Goal: Information Seeking & Learning: Learn about a topic

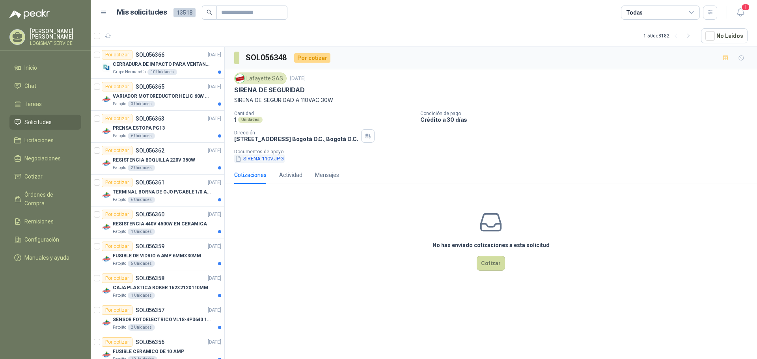
click at [270, 160] on button "SIRENA 110V.JPG" at bounding box center [259, 159] width 50 height 8
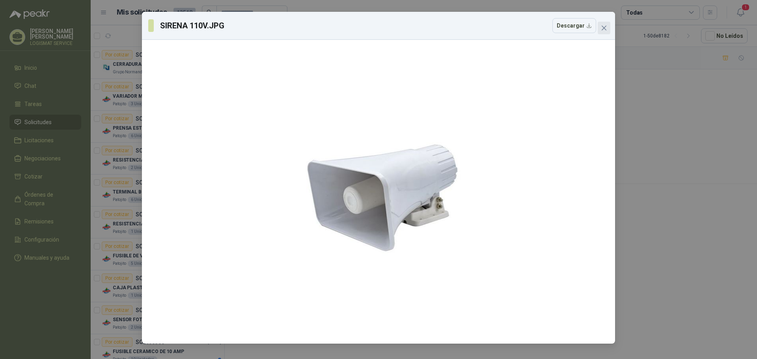
click at [601, 31] on icon "close" at bounding box center [604, 28] width 6 height 6
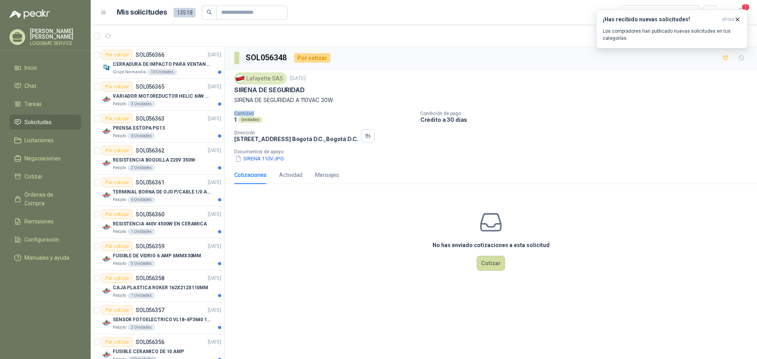
drag, startPoint x: 339, startPoint y: 101, endPoint x: 301, endPoint y: 104, distance: 37.6
click at [272, 110] on div "Lafayette SAS [DATE] SIRENA DE SEGURIDAD SIRENA DE SEGURIDAD A 110VAC 30W Canti…" at bounding box center [490, 118] width 513 height 90
click at [302, 107] on div "Lafayette SAS [DATE] SIRENA DE SEGURIDAD SIRENA DE SEGURIDAD A 110VAC 30W Canti…" at bounding box center [490, 118] width 513 height 90
click at [275, 158] on button "SIRENA 110V.JPG" at bounding box center [259, 159] width 50 height 8
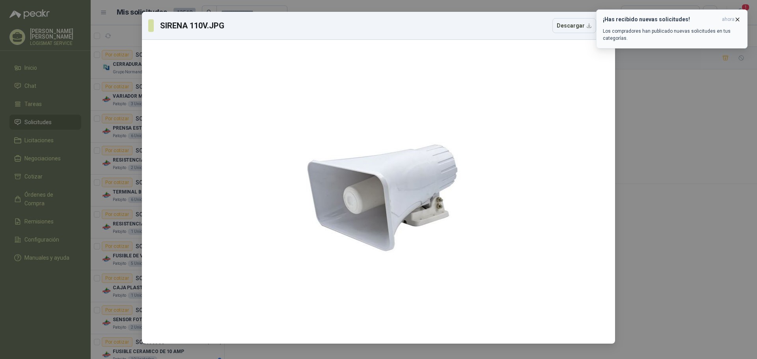
click at [736, 19] on icon "button" at bounding box center [737, 19] width 7 height 7
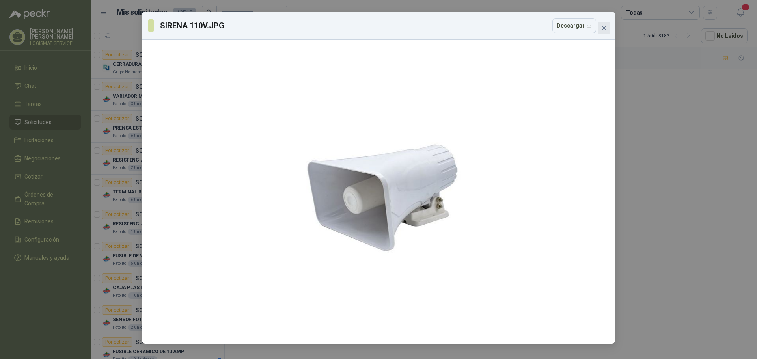
click at [606, 27] on icon "close" at bounding box center [604, 28] width 6 height 6
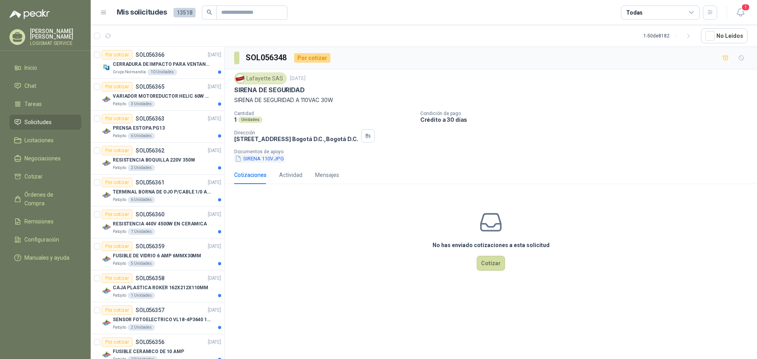
click at [276, 160] on button "SIRENA 110V.JPG" at bounding box center [259, 159] width 50 height 8
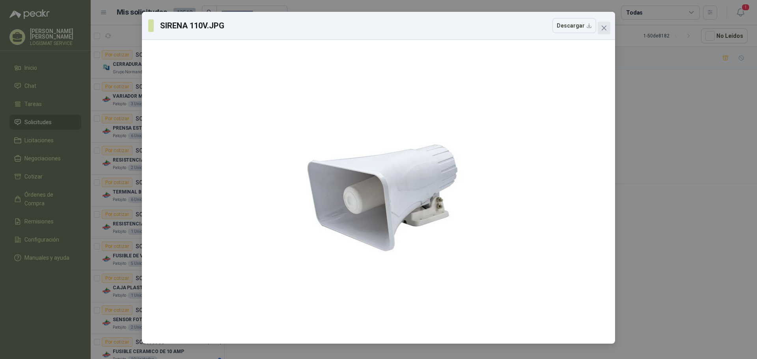
drag, startPoint x: 602, startPoint y: 30, endPoint x: 562, endPoint y: 33, distance: 39.6
click at [602, 30] on icon "close" at bounding box center [604, 28] width 6 height 6
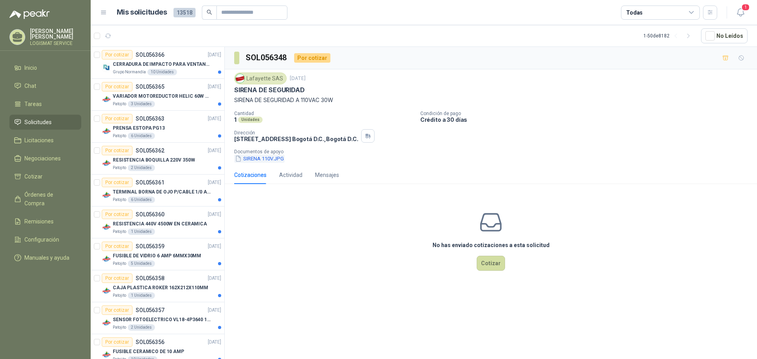
click at [266, 162] on button "SIRENA 110V.JPG" at bounding box center [259, 159] width 50 height 8
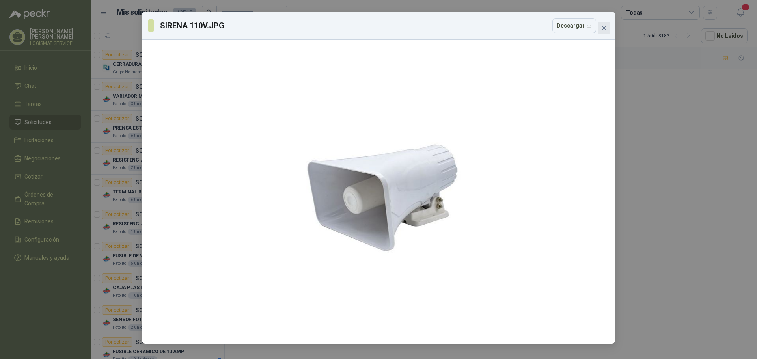
click at [604, 24] on button "Close" at bounding box center [604, 28] width 13 height 13
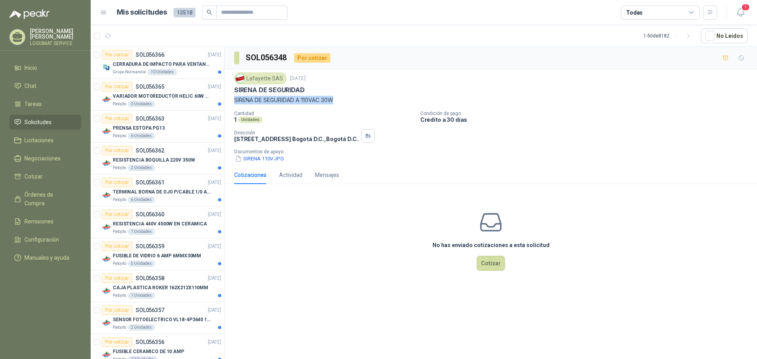
drag, startPoint x: 335, startPoint y: 100, endPoint x: 229, endPoint y: 103, distance: 106.1
click at [229, 103] on div "Lafayette SAS [DATE] SIRENA DE SEGURIDAD SIRENA DE SEGURIDAD A 110VAC 30W Canti…" at bounding box center [491, 117] width 532 height 97
copy p "SIRENA DE SEGURIDAD A 110VAC 30W"
click at [191, 67] on p "CERRADURA DE IMPACTO PARA VENTANAS" at bounding box center [162, 64] width 98 height 7
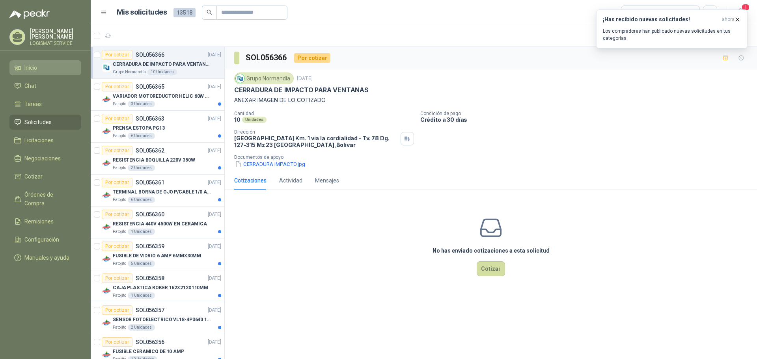
click at [47, 66] on li "Inicio" at bounding box center [45, 67] width 62 height 9
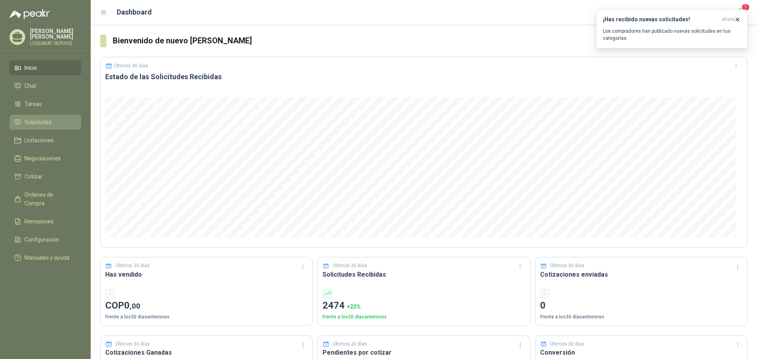
click at [49, 125] on span "Solicitudes" at bounding box center [37, 122] width 27 height 9
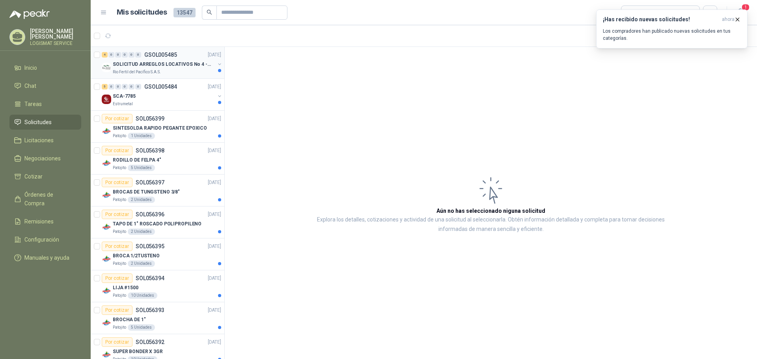
click at [176, 63] on p "SOLICITUD ARREGLOS LOCATIVOS No 4 - PICHINDE" at bounding box center [162, 64] width 98 height 7
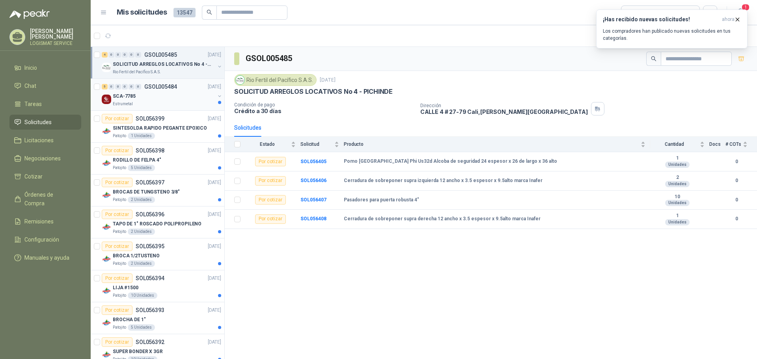
click at [163, 106] on div "Estrumetal" at bounding box center [164, 104] width 102 height 6
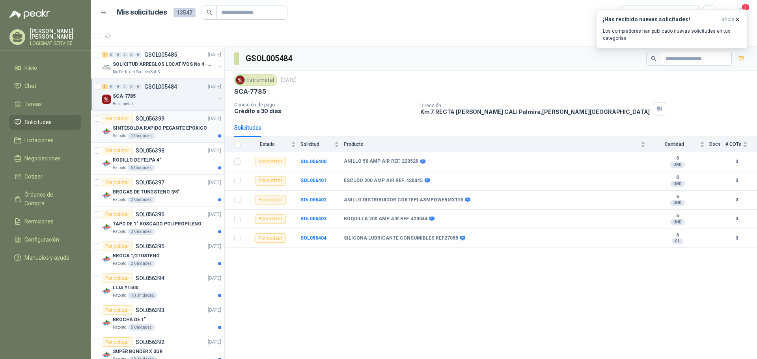
click at [169, 131] on p "SINTESOLDA RAPIDO PEGANTE EPOXICO" at bounding box center [160, 128] width 94 height 7
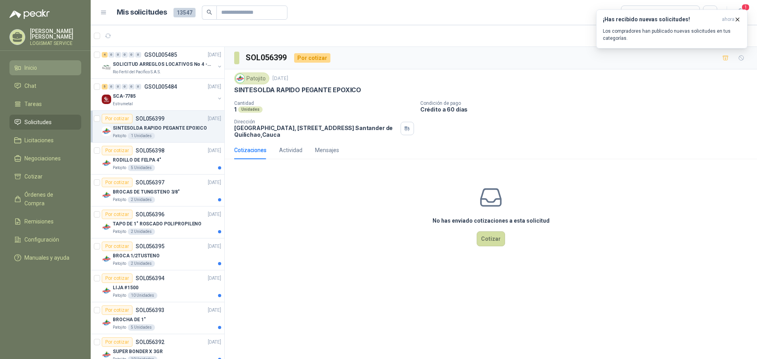
click at [52, 65] on li "Inicio" at bounding box center [45, 67] width 62 height 9
